Goal: Obtain resource: Download file/media

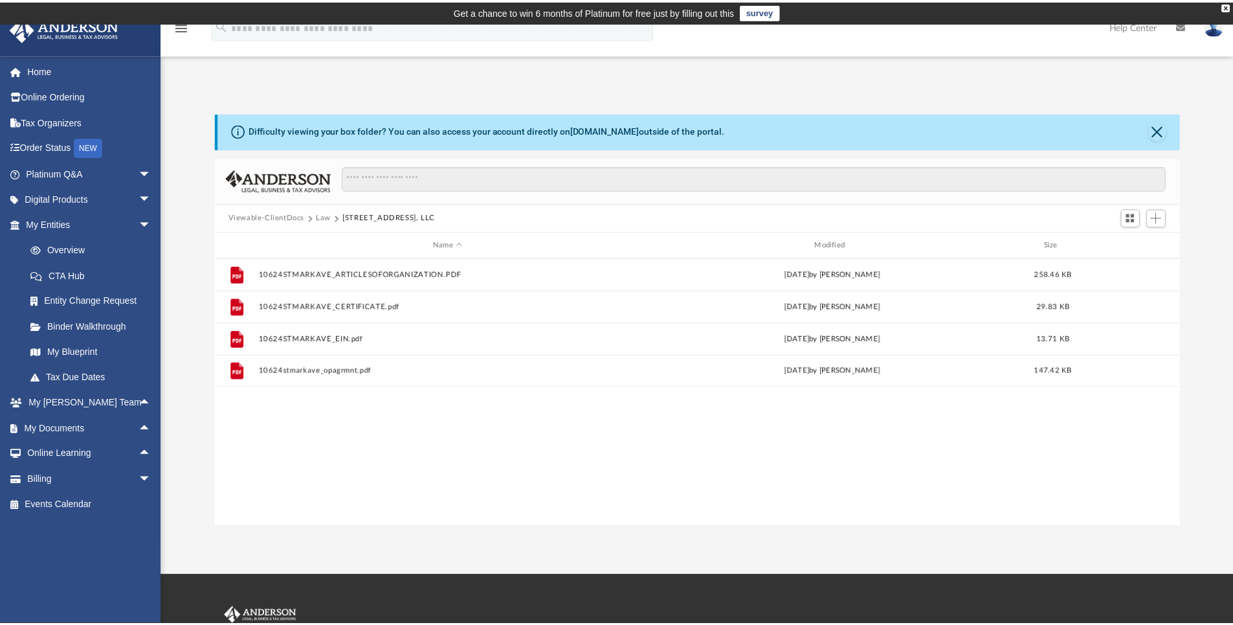
scroll to position [10, 10]
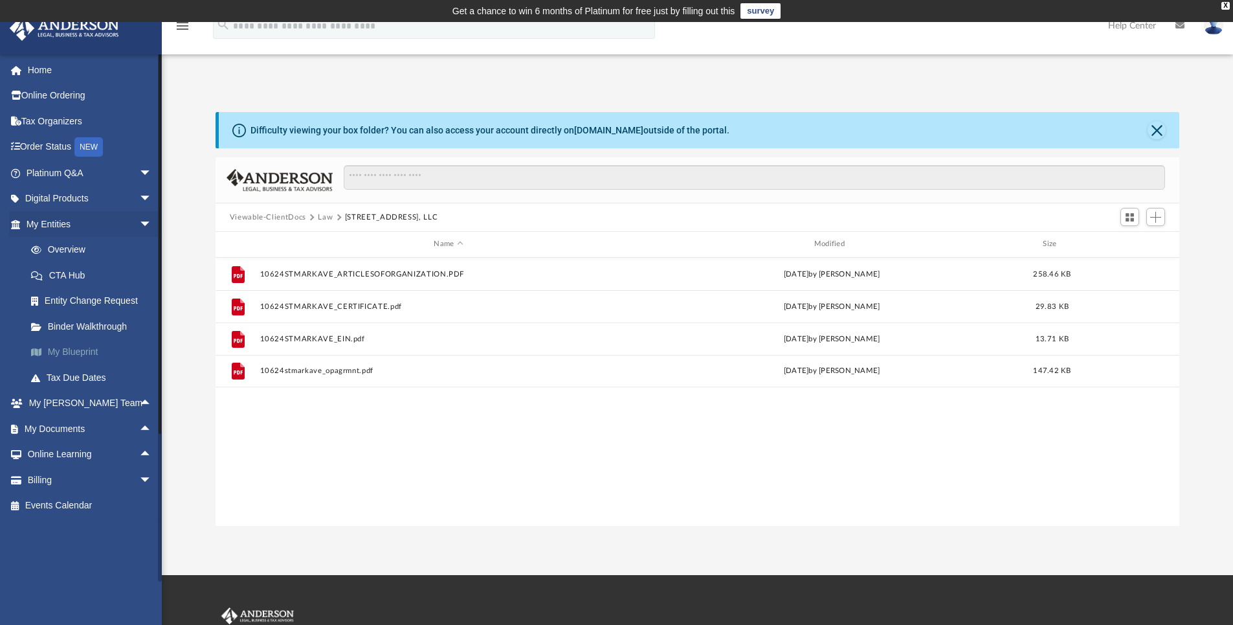
click at [93, 355] on link "My Blueprint" at bounding box center [94, 352] width 153 height 26
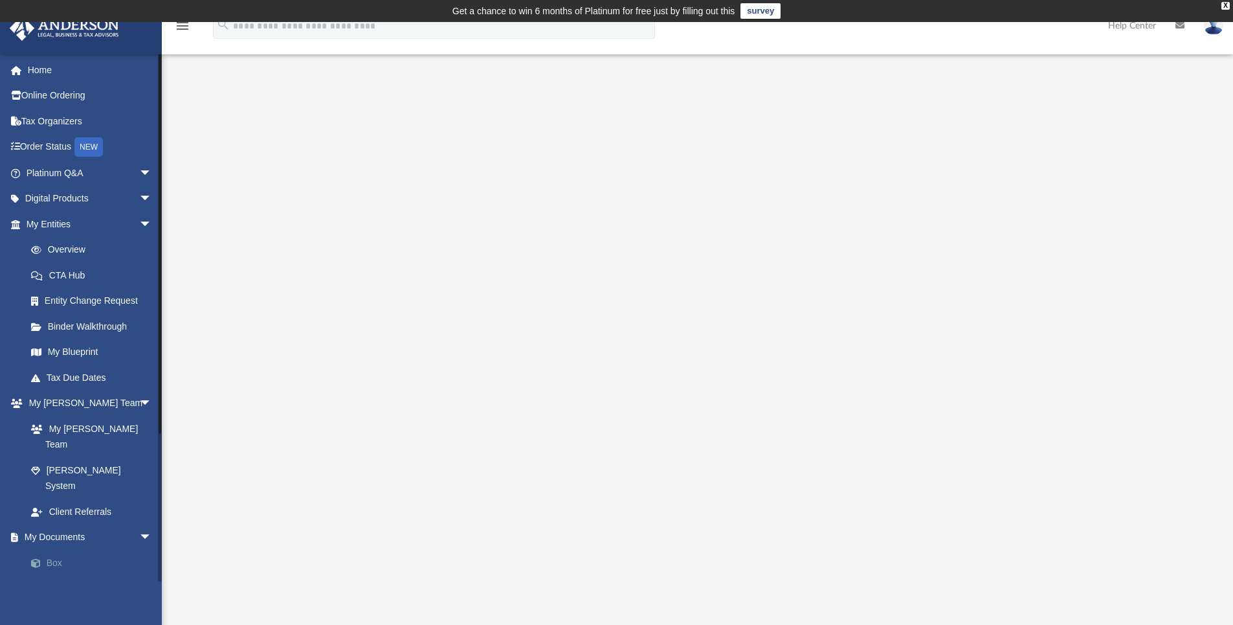
click at [56, 550] on link "Box" at bounding box center [94, 563] width 153 height 26
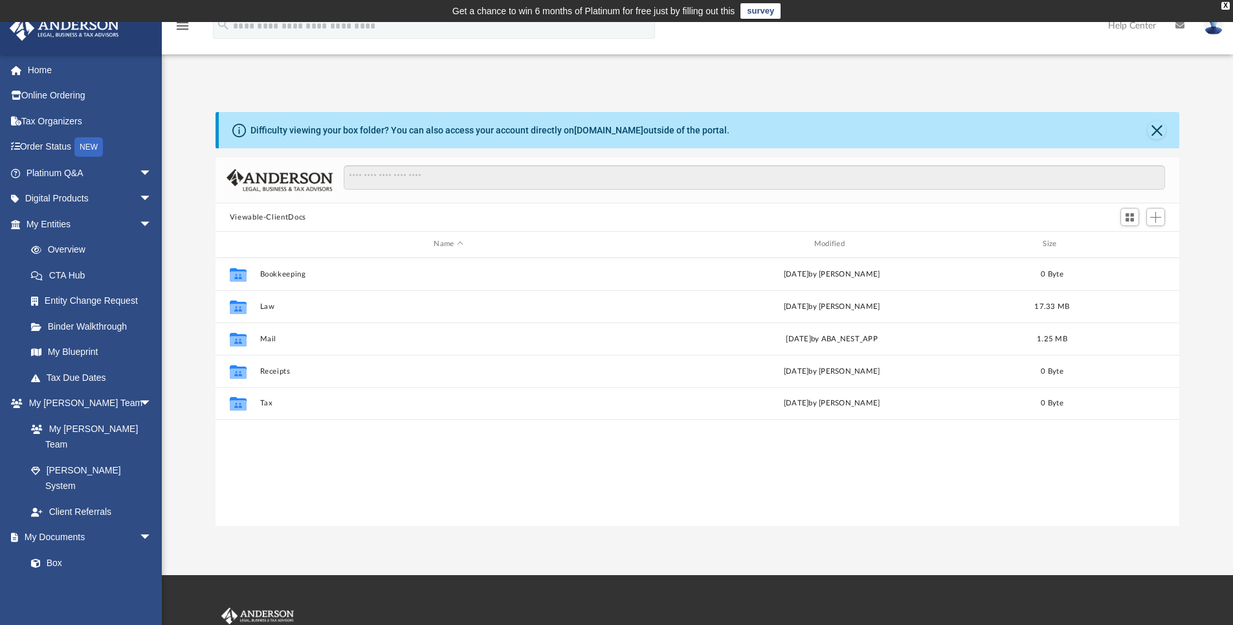
scroll to position [284, 954]
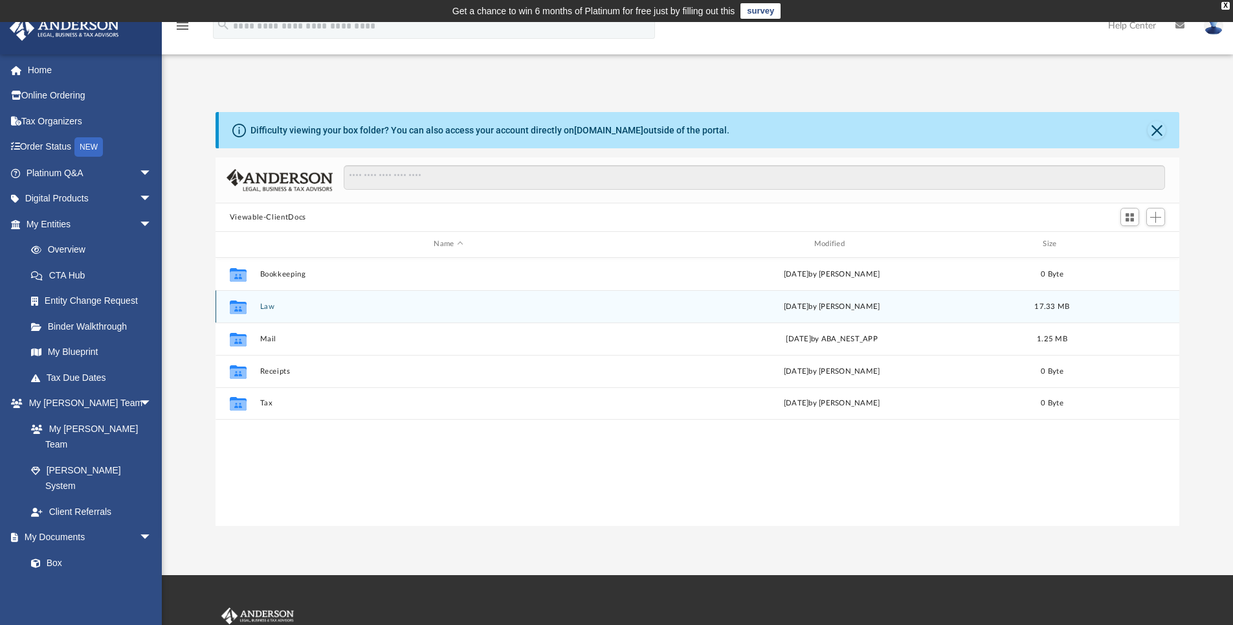
click at [262, 307] on button "Law" at bounding box center [448, 306] width 377 height 8
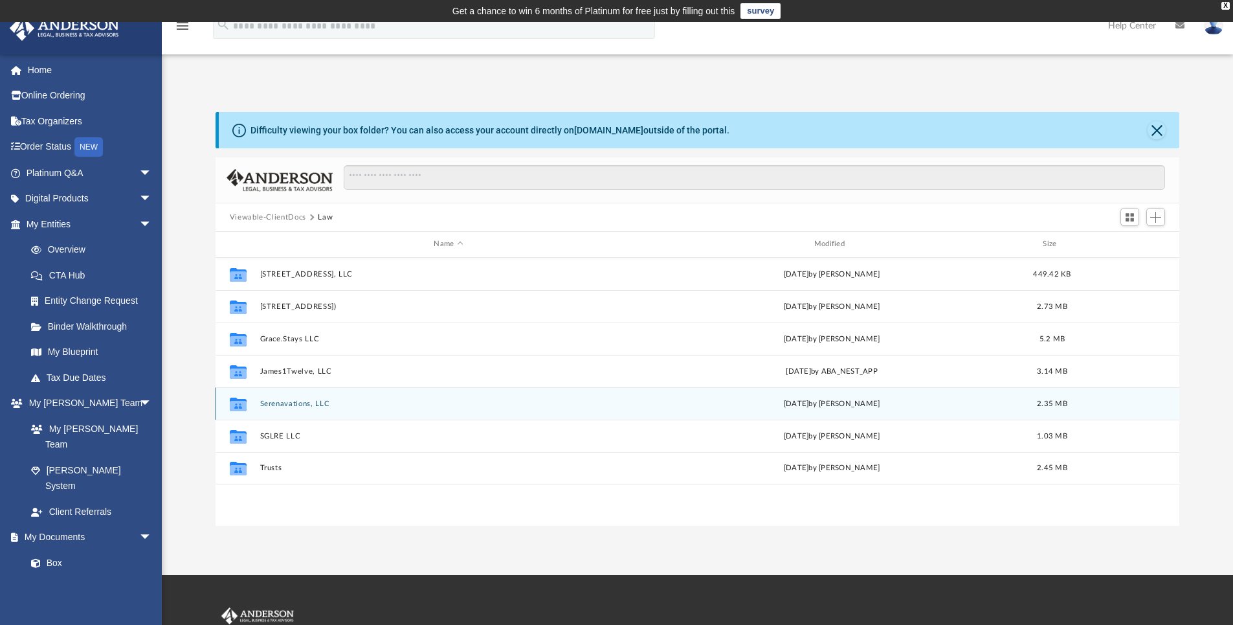
click at [279, 397] on div "Collaborated Folder Serenavations, LLC [DATE] by [PERSON_NAME] 2.35 MB" at bounding box center [698, 403] width 965 height 32
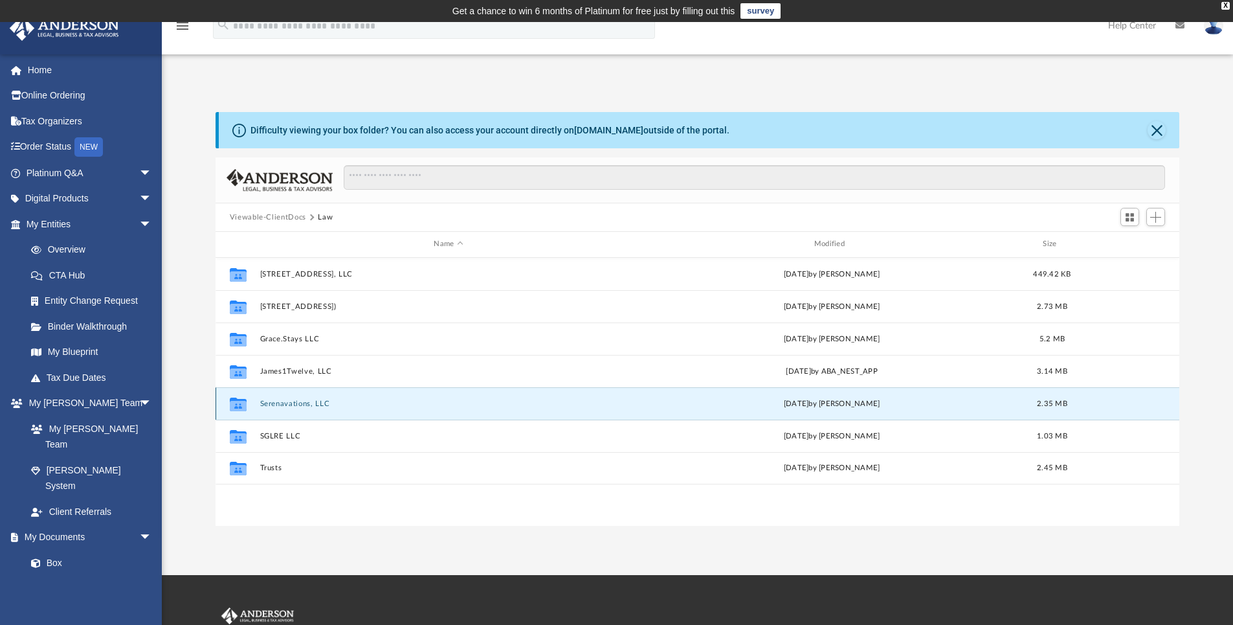
click at [278, 400] on button "Serenavations, LLC" at bounding box center [448, 404] width 377 height 8
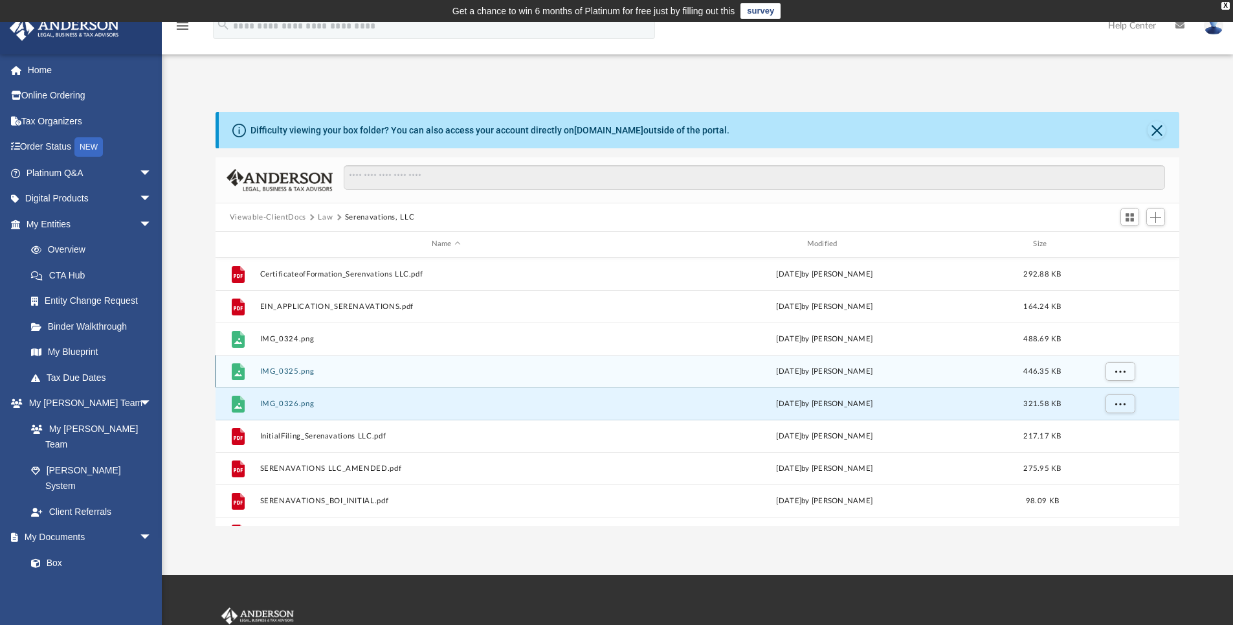
drag, startPoint x: 276, startPoint y: 403, endPoint x: 400, endPoint y: 376, distance: 126.6
click at [400, 376] on div "File CertificateofFormation_Serenvations LLC.pdf [DATE] by [PERSON_NAME] 292.88…" at bounding box center [698, 403] width 965 height 291
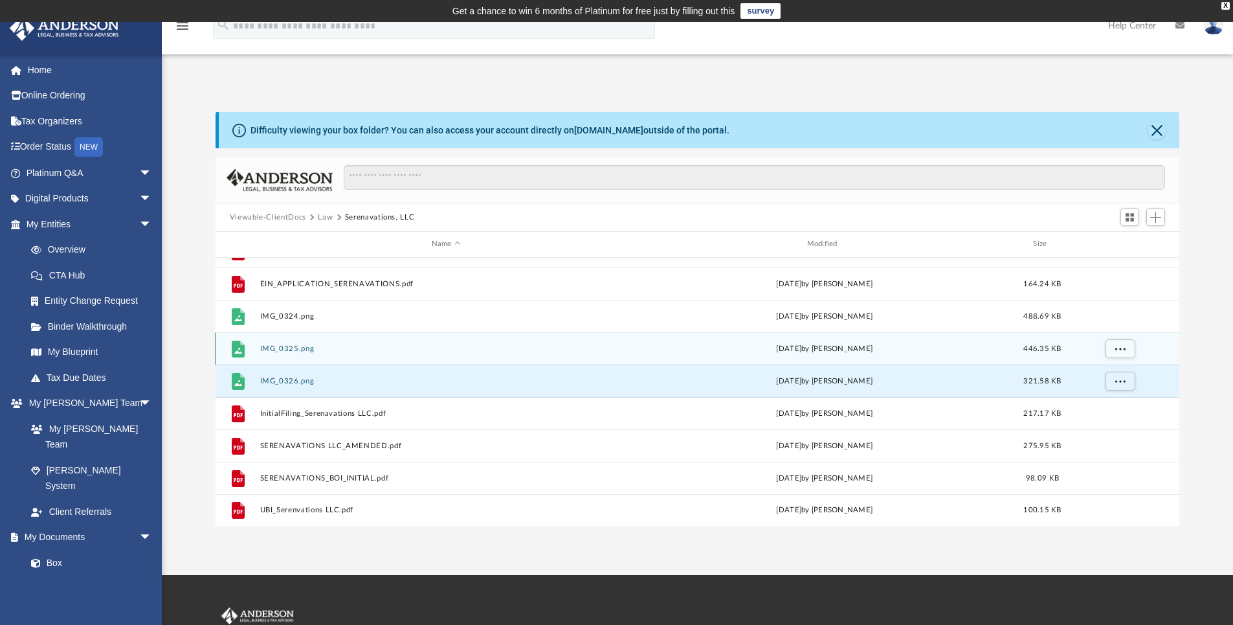
scroll to position [0, 0]
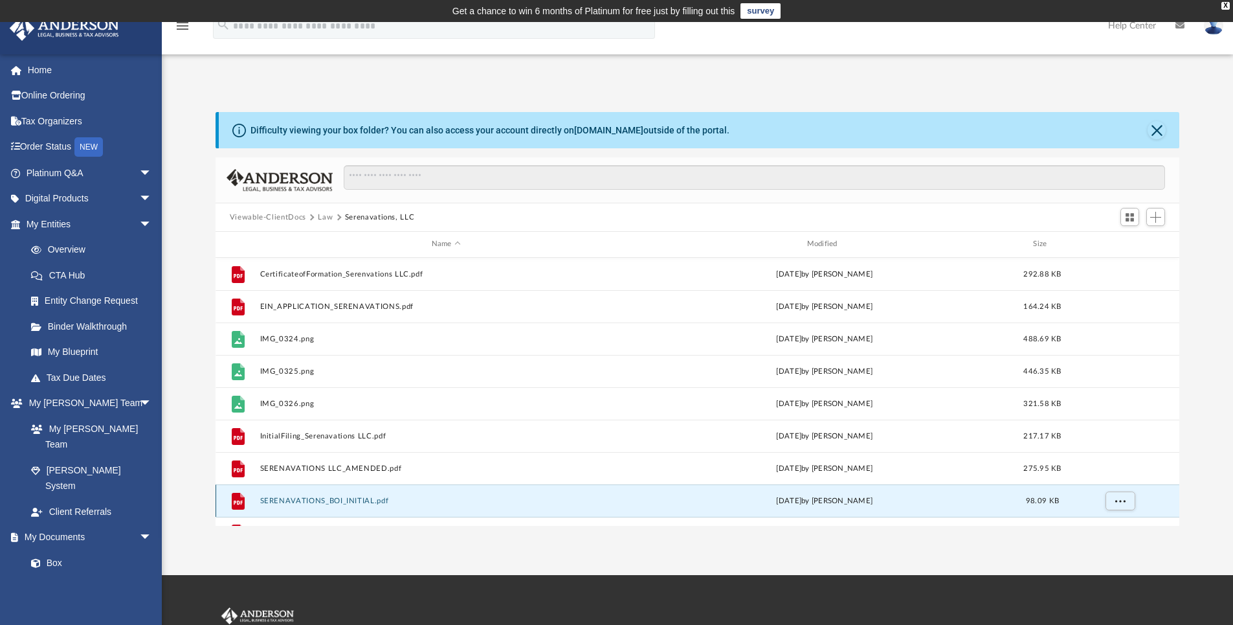
click at [329, 497] on button "SERENAVATIONS_BOI_INITIAL.pdf" at bounding box center [446, 501] width 373 height 8
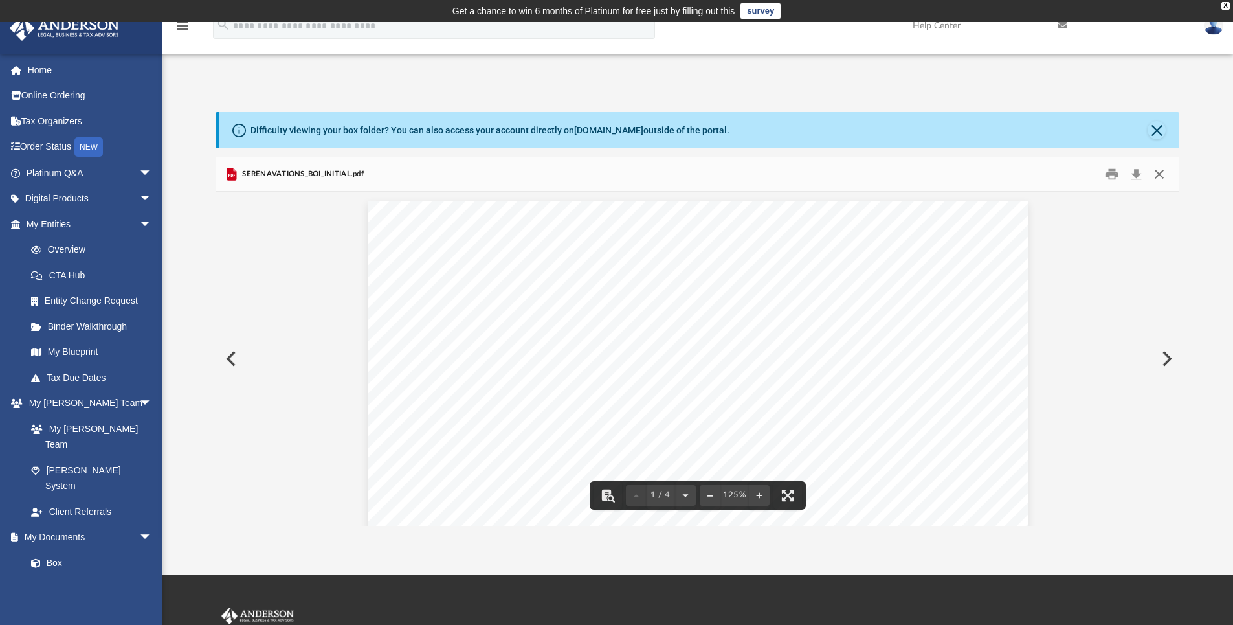
click at [1157, 176] on button "Close" at bounding box center [1159, 174] width 23 height 20
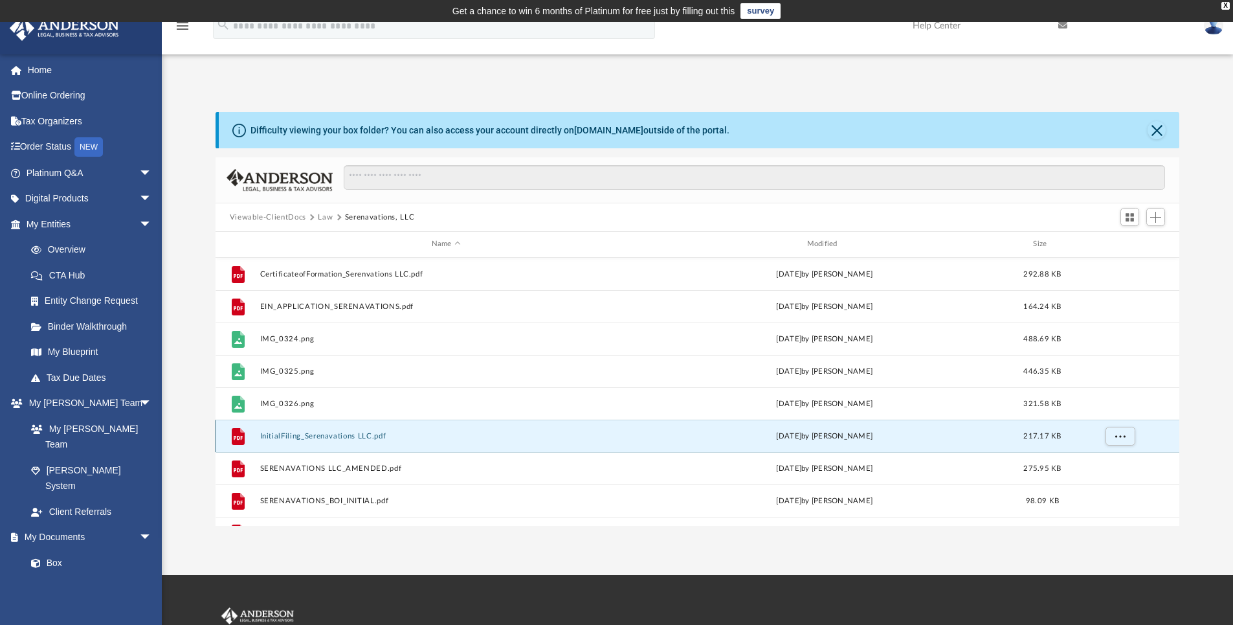
click at [301, 433] on button "InitialFiling_Serenavations LLC.pdf" at bounding box center [446, 436] width 373 height 8
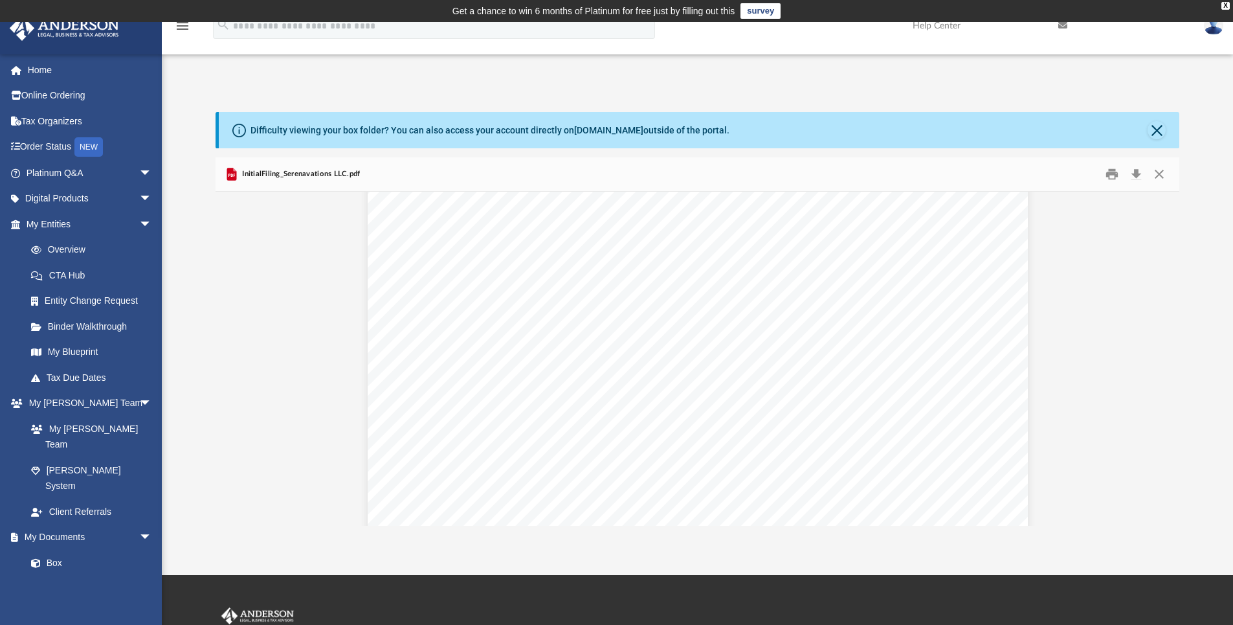
scroll to position [133, 0]
